Goal: Information Seeking & Learning: Learn about a topic

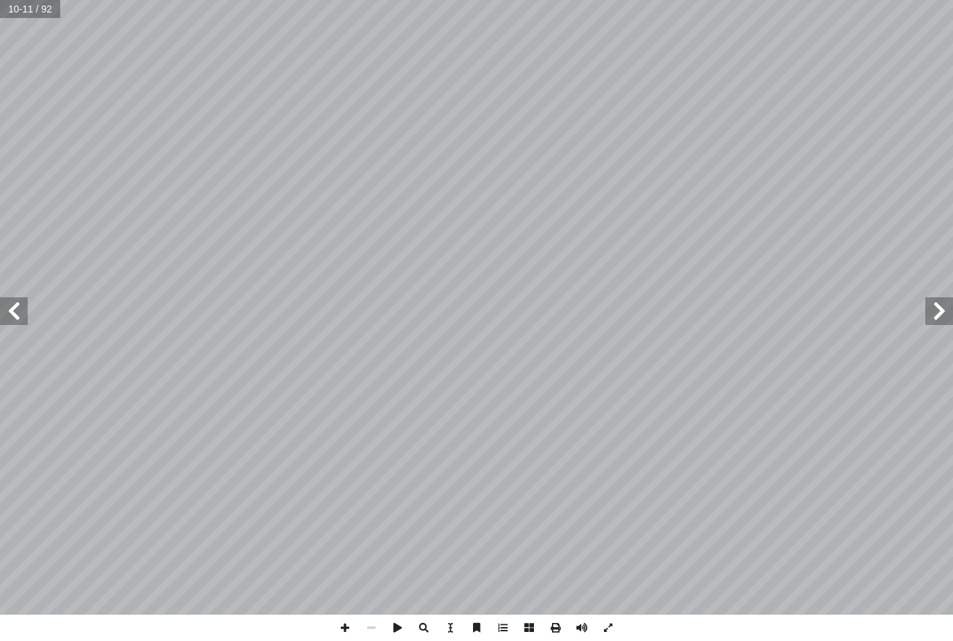
click at [14, 313] on span at bounding box center [14, 311] width 28 height 28
click at [19, 308] on span at bounding box center [14, 311] width 28 height 28
click at [4, 318] on span at bounding box center [14, 311] width 28 height 28
click at [17, 307] on span at bounding box center [14, 311] width 28 height 28
click at [19, 319] on span at bounding box center [14, 311] width 28 height 28
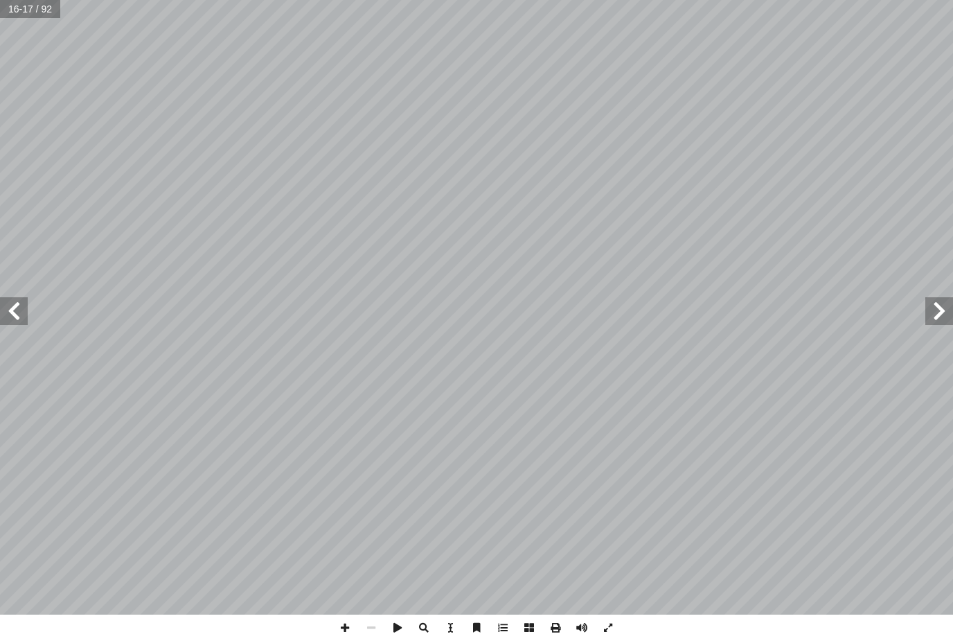
click at [15, 312] on span at bounding box center [14, 311] width 28 height 28
click at [10, 321] on span at bounding box center [14, 311] width 28 height 28
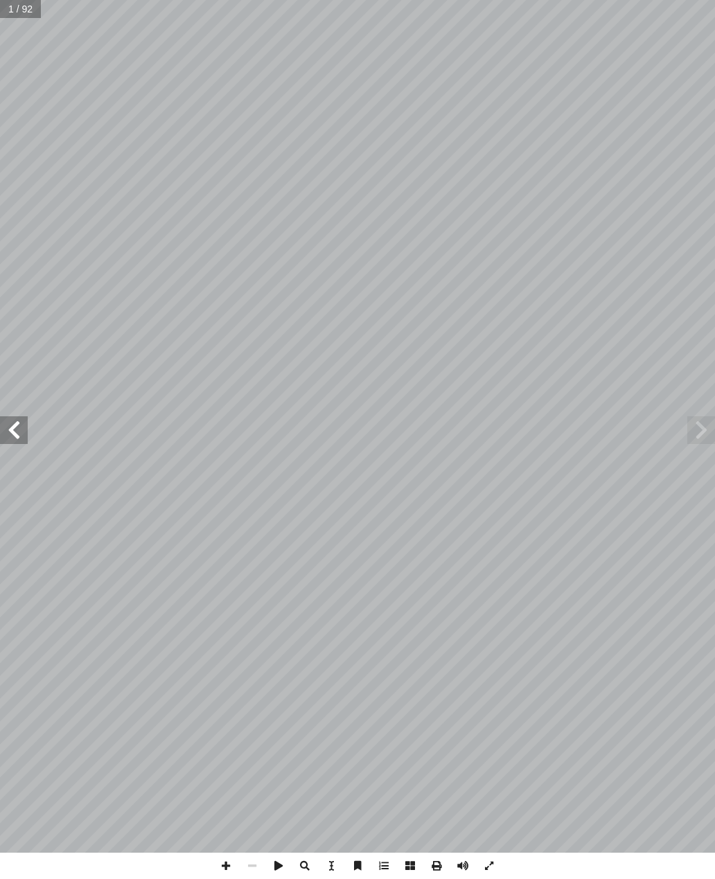
click at [26, 433] on span at bounding box center [14, 430] width 28 height 28
click at [12, 422] on span at bounding box center [14, 430] width 28 height 28
click at [697, 432] on span at bounding box center [701, 430] width 28 height 28
click at [704, 429] on span at bounding box center [701, 430] width 28 height 28
click at [705, 429] on span at bounding box center [701, 430] width 28 height 28
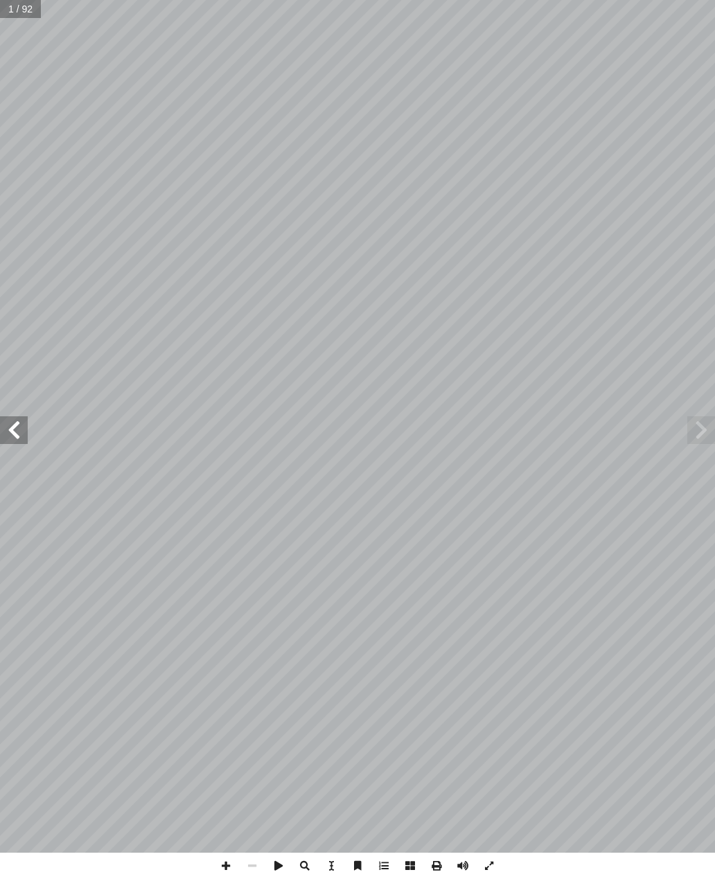
click at [17, 427] on span at bounding box center [14, 430] width 28 height 28
click at [19, 435] on span at bounding box center [14, 430] width 28 height 28
click at [22, 424] on span at bounding box center [14, 430] width 28 height 28
click at [17, 424] on span at bounding box center [14, 430] width 28 height 28
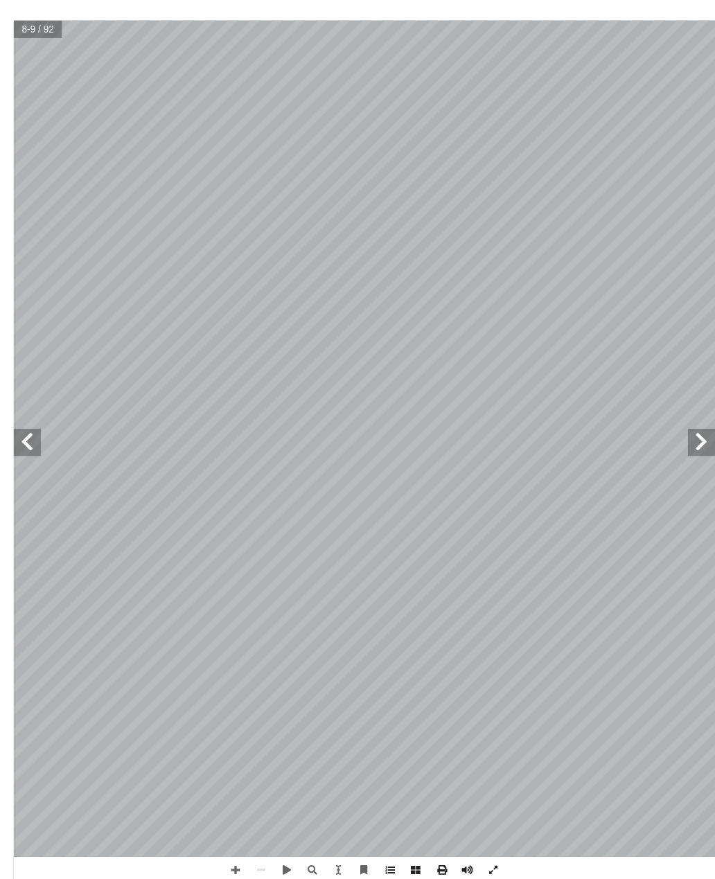
click at [238, 875] on span at bounding box center [226, 865] width 26 height 26
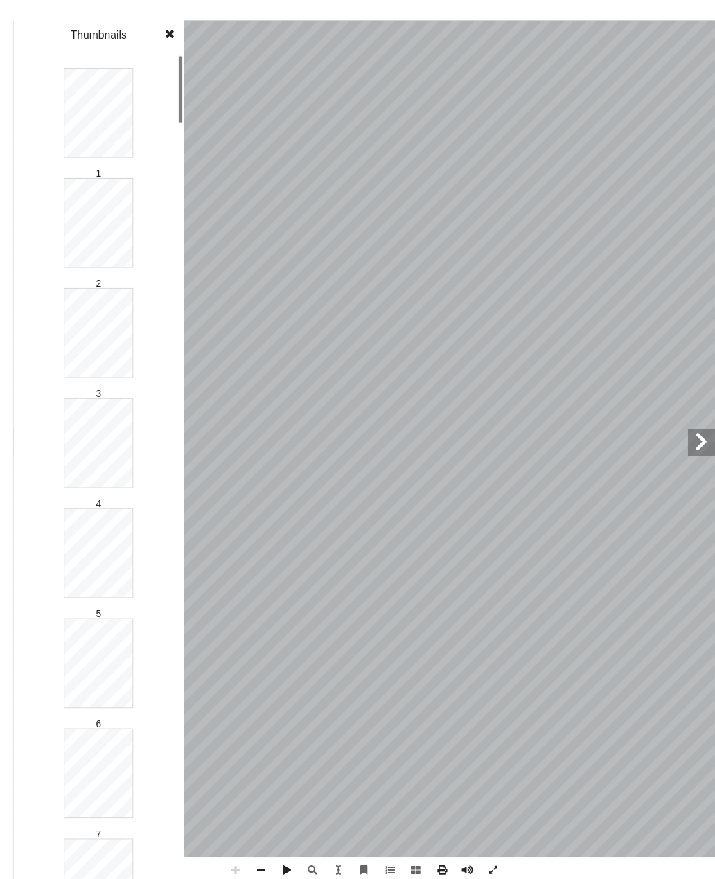
click at [162, 28] on span at bounding box center [159, 14] width 25 height 28
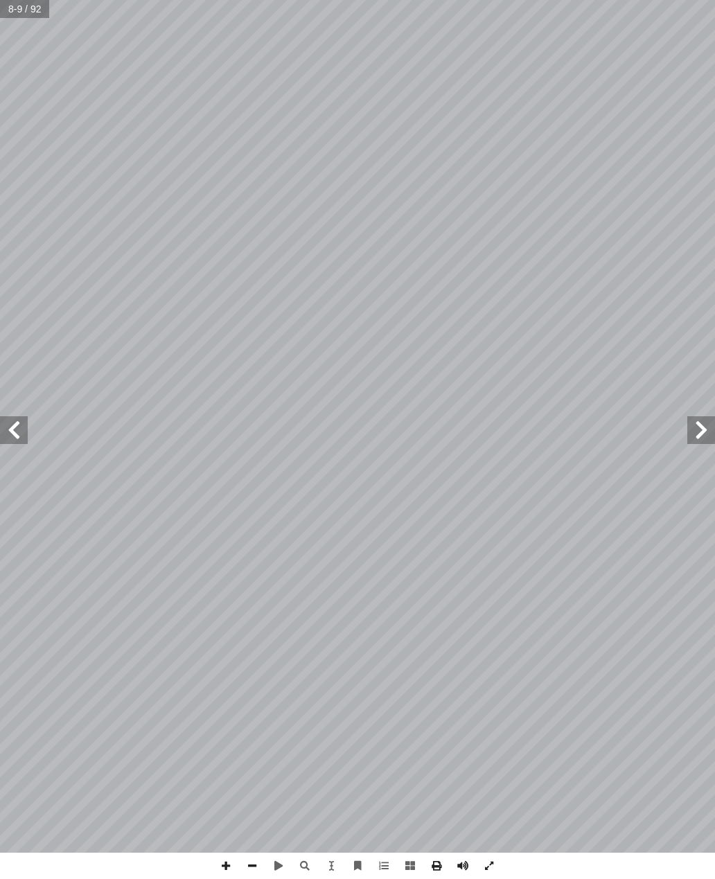
click at [711, 430] on span at bounding box center [701, 430] width 28 height 28
click at [15, 418] on span at bounding box center [14, 430] width 28 height 28
click at [12, 429] on span at bounding box center [14, 430] width 28 height 28
click at [698, 429] on span at bounding box center [701, 430] width 28 height 28
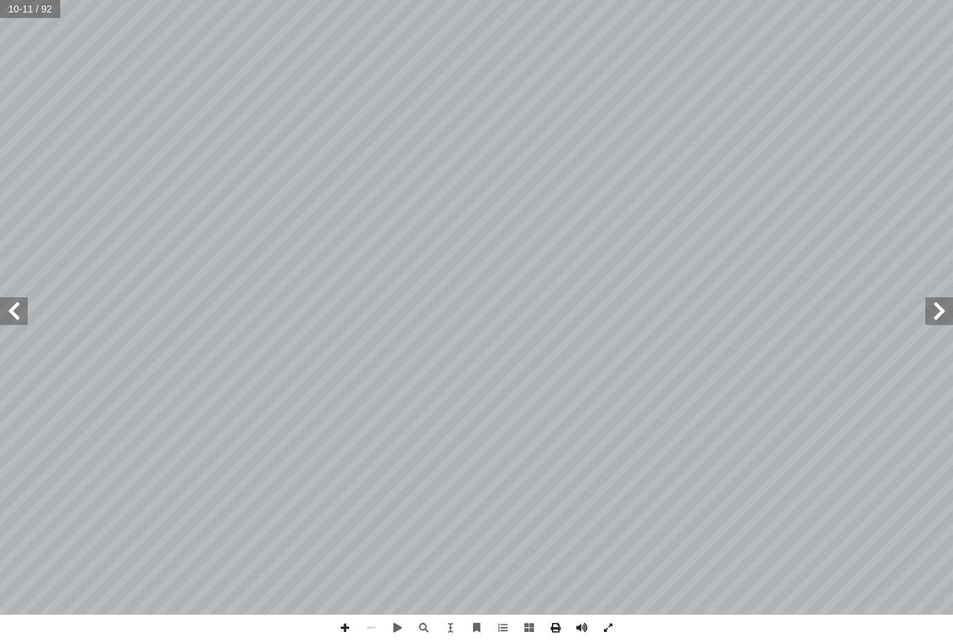
click at [714, 313] on span at bounding box center [939, 311] width 28 height 28
click at [11, 306] on span at bounding box center [14, 311] width 28 height 28
click at [714, 316] on span at bounding box center [939, 311] width 28 height 28
